Goal: Transaction & Acquisition: Book appointment/travel/reservation

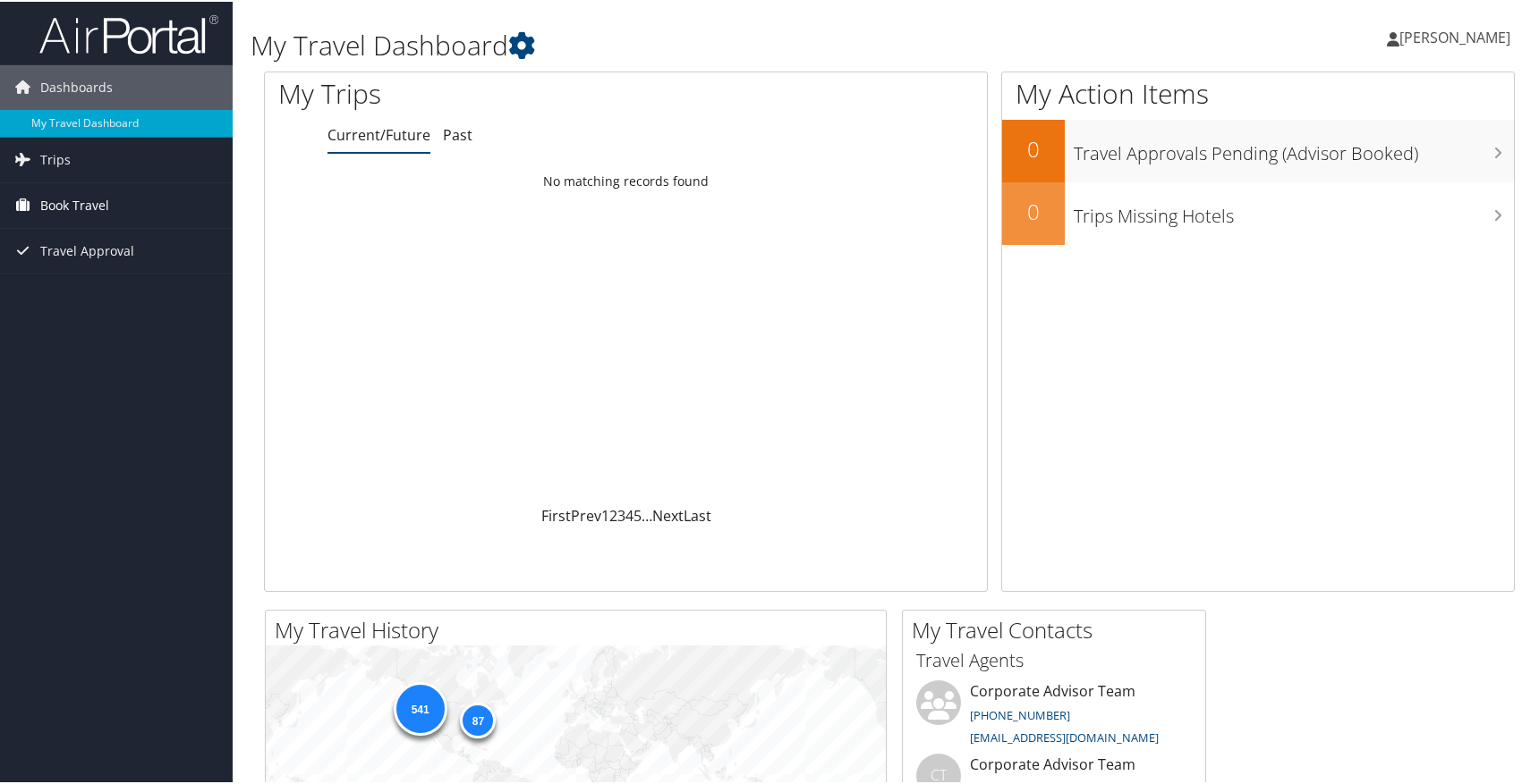
click at [70, 209] on span "Book Travel" at bounding box center [75, 204] width 69 height 45
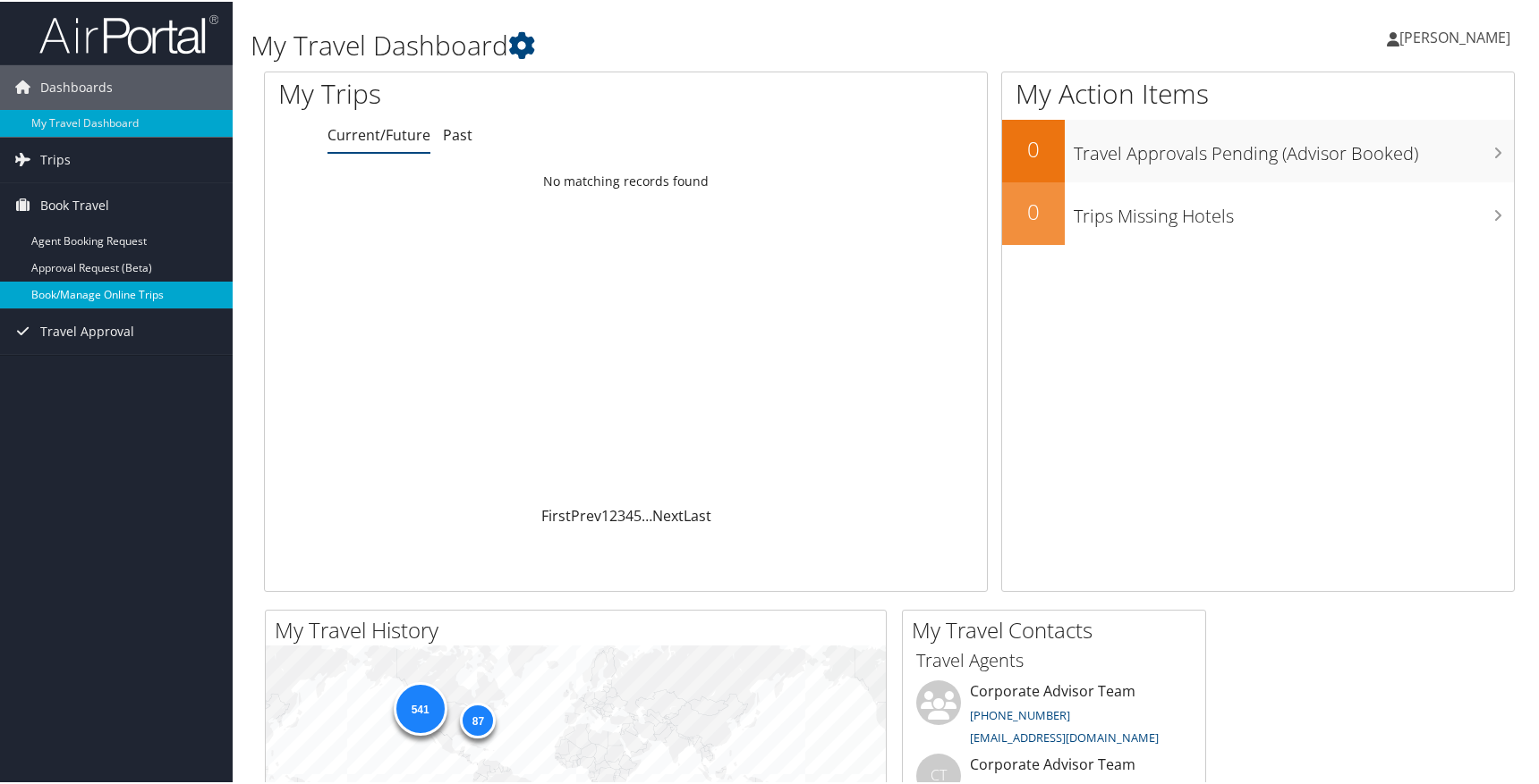
click at [65, 289] on link "Book/Manage Online Trips" at bounding box center [116, 294] width 232 height 27
